Goal: Navigation & Orientation: Understand site structure

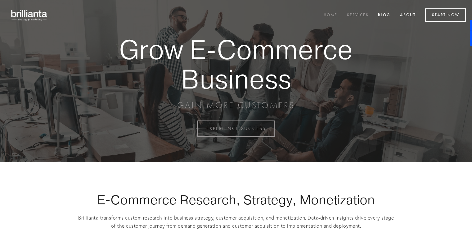
click at [353, 18] on link "Services" at bounding box center [358, 15] width 30 height 10
click at [354, 13] on link "Services" at bounding box center [358, 15] width 30 height 10
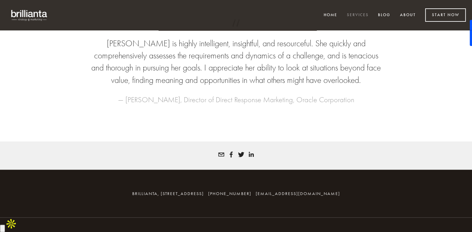
scroll to position [1378, 0]
click at [411, 15] on link "About" at bounding box center [408, 15] width 24 height 10
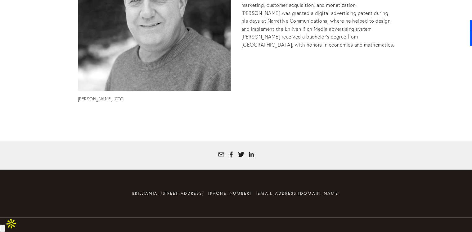
scroll to position [561, 0]
